Goal: Browse casually: Explore the website without a specific task or goal

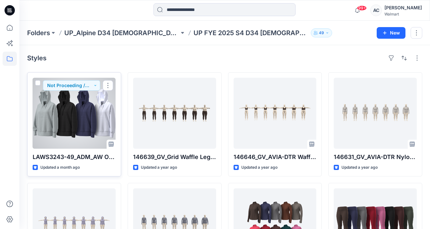
click at [83, 113] on div at bounding box center [74, 113] width 83 height 71
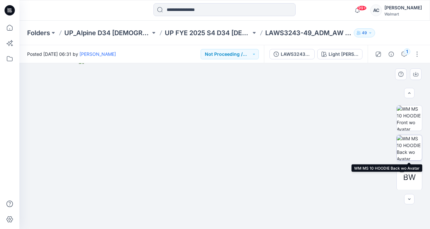
scroll to position [85, 0]
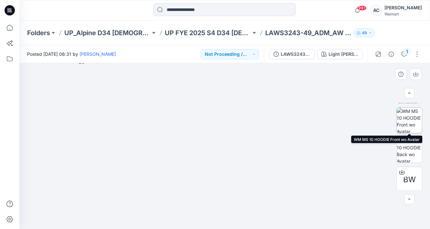
click at [409, 122] on img at bounding box center [408, 120] width 25 height 25
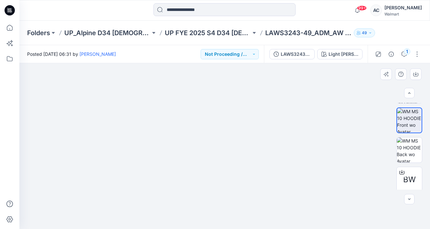
drag, startPoint x: 239, startPoint y: 117, endPoint x: 245, endPoint y: 163, distance: 45.9
click at [245, 163] on img at bounding box center [224, 129] width 323 height 200
drag, startPoint x: 239, startPoint y: 119, endPoint x: 249, endPoint y: 171, distance: 53.5
click at [249, 172] on img at bounding box center [224, 146] width 323 height 166
click at [409, 91] on icon "button" at bounding box center [408, 93] width 5 height 5
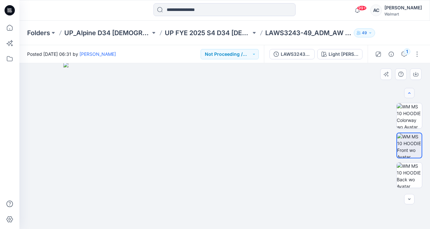
click at [409, 91] on icon "button" at bounding box center [408, 93] width 5 height 5
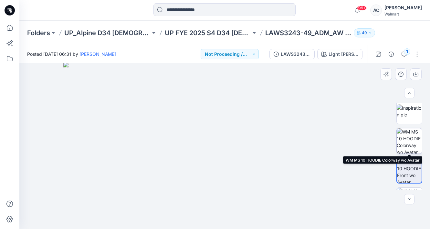
click at [414, 133] on img at bounding box center [408, 140] width 25 height 25
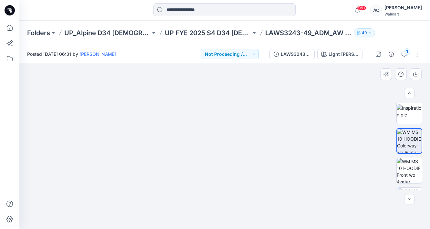
drag, startPoint x: 217, startPoint y: 135, endPoint x: 223, endPoint y: 192, distance: 57.1
click at [223, 192] on img at bounding box center [224, 138] width 310 height 181
click at [411, 92] on button "button" at bounding box center [409, 93] width 10 height 10
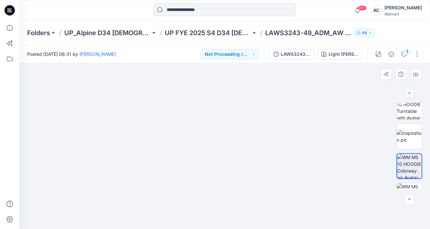
click at [411, 92] on button "button" at bounding box center [409, 93] width 10 height 10
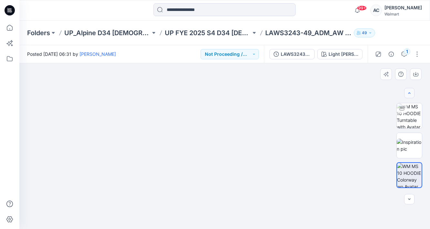
click at [411, 92] on div at bounding box center [409, 93] width 10 height 10
click at [411, 140] on img at bounding box center [408, 146] width 25 height 14
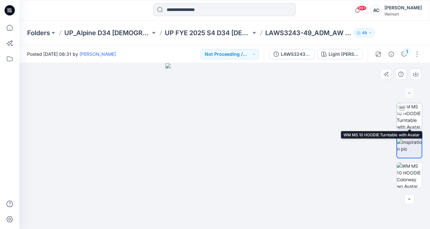
click at [411, 114] on img at bounding box center [408, 115] width 25 height 25
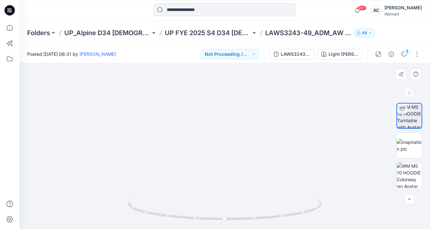
drag, startPoint x: 229, startPoint y: 117, endPoint x: 233, endPoint y: 170, distance: 53.1
click at [233, 170] on img at bounding box center [229, 92] width 482 height 273
